Goal: Task Accomplishment & Management: Use online tool/utility

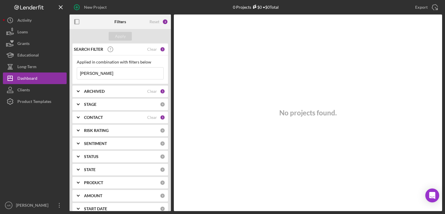
drag, startPoint x: 112, startPoint y: 74, endPoint x: 68, endPoint y: 70, distance: 44.0
click at [68, 70] on div "New Project 0 Projects $0 • $0 Total [PERSON_NAME] Export Icon/Export Filters R…" at bounding box center [222, 105] width 439 height 211
type input "[PERSON_NAME]"
click at [27, 32] on div "Loans" at bounding box center [22, 32] width 10 height 13
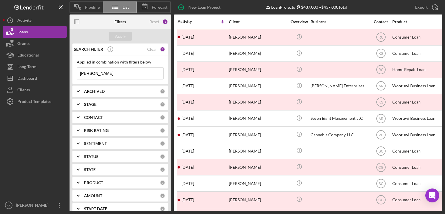
click at [130, 74] on input "[PERSON_NAME]" at bounding box center [120, 74] width 86 height 12
type input "j"
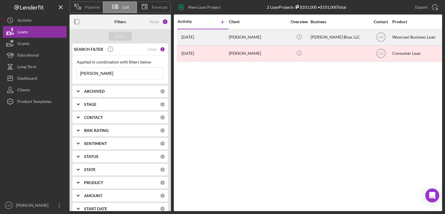
type input "[PERSON_NAME]"
click at [236, 39] on div "[PERSON_NAME]" at bounding box center [258, 37] width 58 height 15
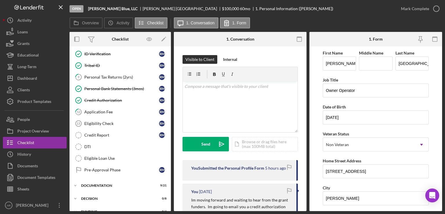
scroll to position [86, 0]
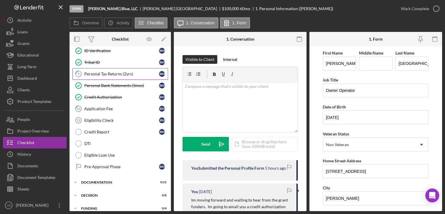
click at [117, 73] on div "Personal Tax Returns (2yrs)" at bounding box center [121, 74] width 75 height 5
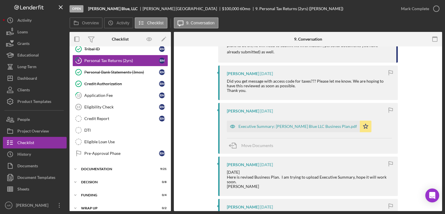
scroll to position [103, 0]
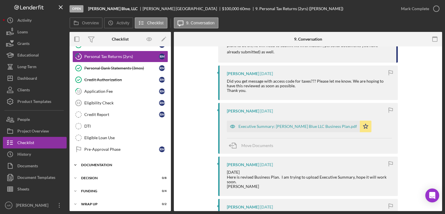
click at [74, 162] on icon "Icon/Expander" at bounding box center [76, 165] width 12 height 12
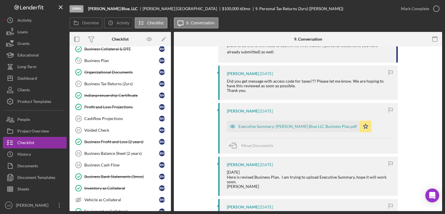
scroll to position [234, 0]
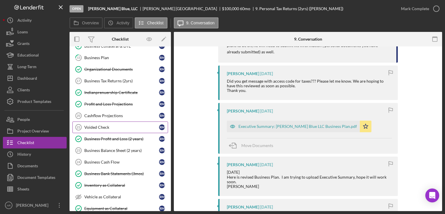
click at [105, 125] on div "Voided Check" at bounding box center [121, 127] width 75 height 5
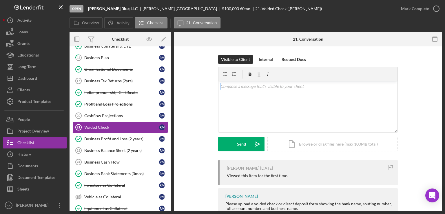
drag, startPoint x: 440, startPoint y: 69, endPoint x: 442, endPoint y: 100, distance: 31.3
click at [442, 100] on div "Voided Check 21 Voided Check Visible to Client Internal Request Docs v Color te…" at bounding box center [308, 128] width 268 height 165
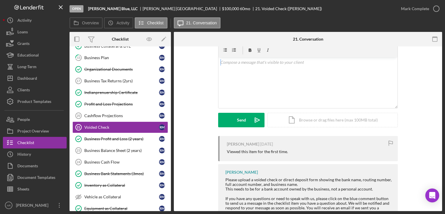
scroll to position [46, 0]
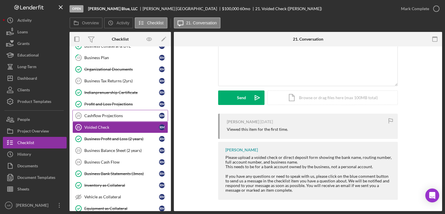
click at [100, 110] on link "Cashflow Projections 20 Cashflow Projections R M" at bounding box center [120, 116] width 96 height 12
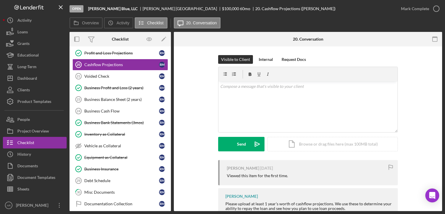
scroll to position [286, 0]
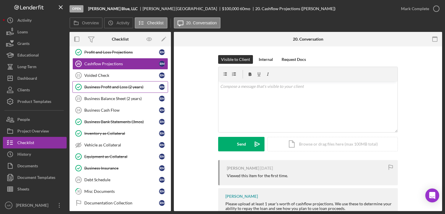
click at [122, 85] on div "Business Profit and Loss (2 years)" at bounding box center [121, 87] width 75 height 5
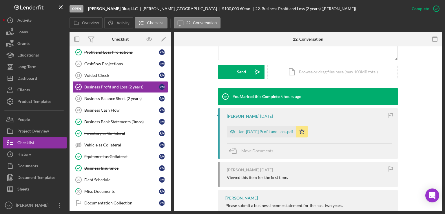
scroll to position [161, 0]
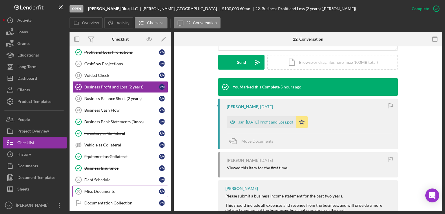
click at [103, 185] on link "30 Misc Documents R M" at bounding box center [120, 191] width 96 height 12
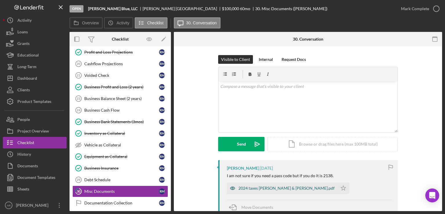
click at [270, 188] on div "2024 taxes [PERSON_NAME] & [PERSON_NAME].pdf" at bounding box center [286, 188] width 96 height 5
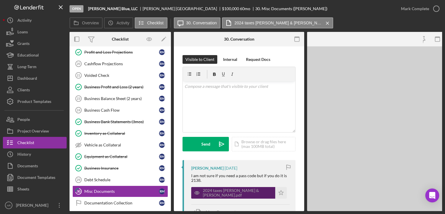
click at [270, 188] on div "2024 taxes [PERSON_NAME] & [PERSON_NAME].pdf" at bounding box center [238, 192] width 70 height 9
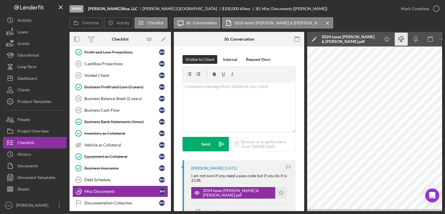
click at [402, 39] on icon "Icon/Download" at bounding box center [401, 39] width 13 height 13
